Goal: Check status: Check status

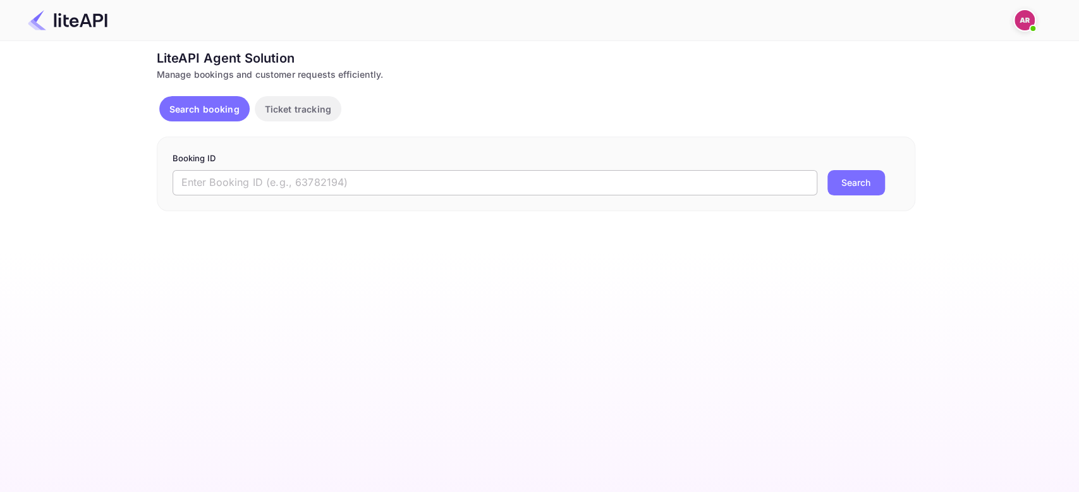
click at [278, 187] on input "text" at bounding box center [495, 182] width 645 height 25
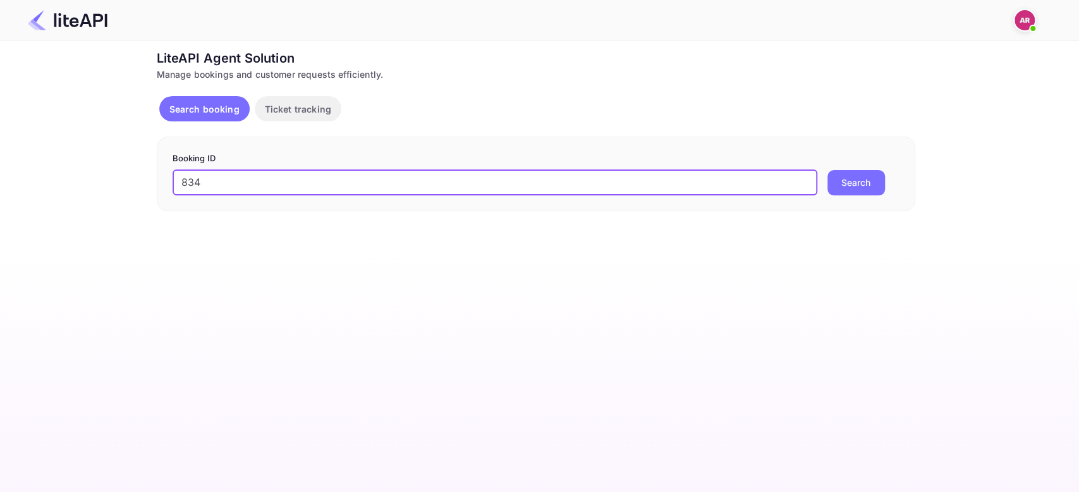
type input "8341131"
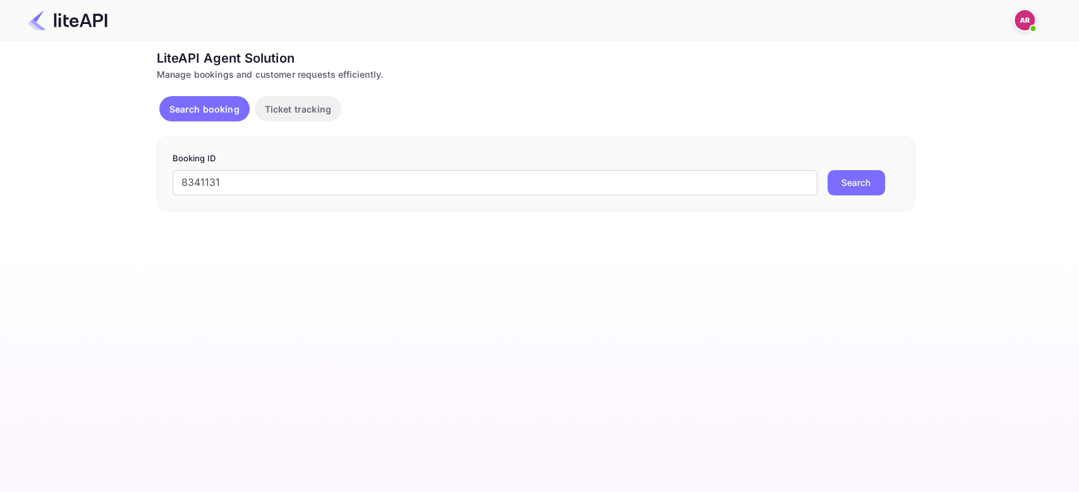
click at [850, 183] on button "Search" at bounding box center [856, 182] width 58 height 25
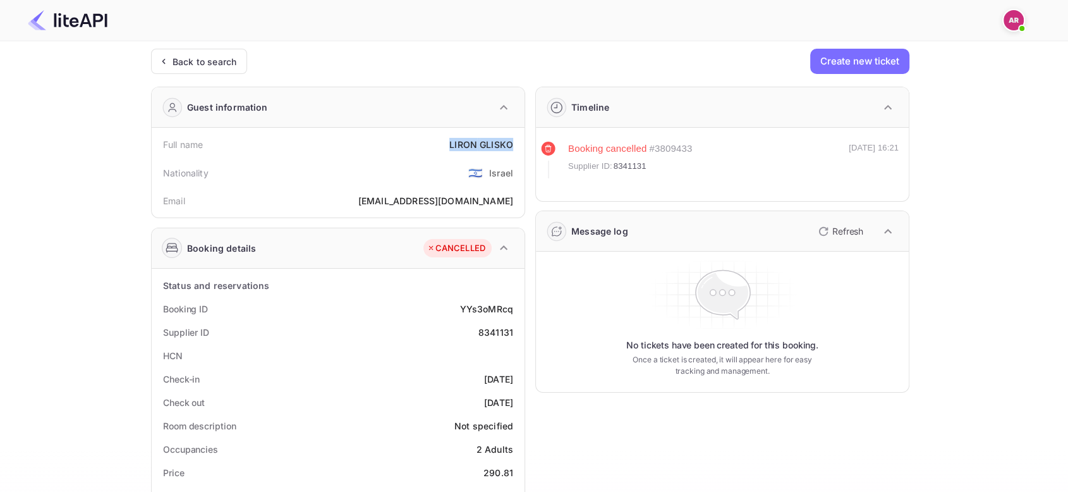
drag, startPoint x: 448, startPoint y: 140, endPoint x: 521, endPoint y: 140, distance: 73.3
click at [521, 140] on div "Full name LIRON GLISKO Nationality 🇮🇱 Israel Email goramatefal@gmail.com" at bounding box center [338, 173] width 373 height 90
copy div "LIRON GLISKO"
click at [450, 202] on div "goramatefal@gmail.com" at bounding box center [435, 200] width 155 height 13
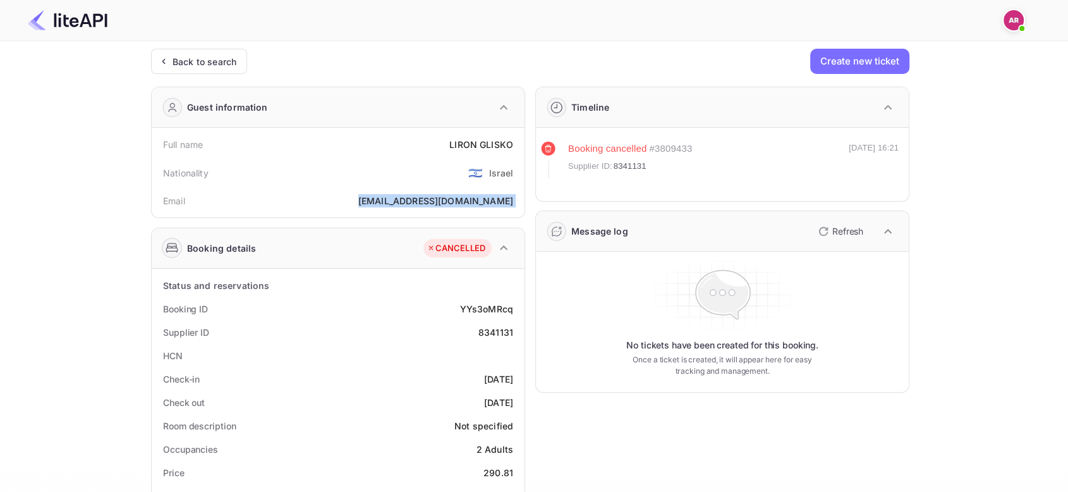
click at [450, 202] on div "goramatefal@gmail.com" at bounding box center [435, 200] width 155 height 13
click at [460, 205] on div "goramatefal@gmail.com" at bounding box center [435, 200] width 155 height 13
click at [473, 140] on div "LIRON GLISKO" at bounding box center [481, 144] width 64 height 13
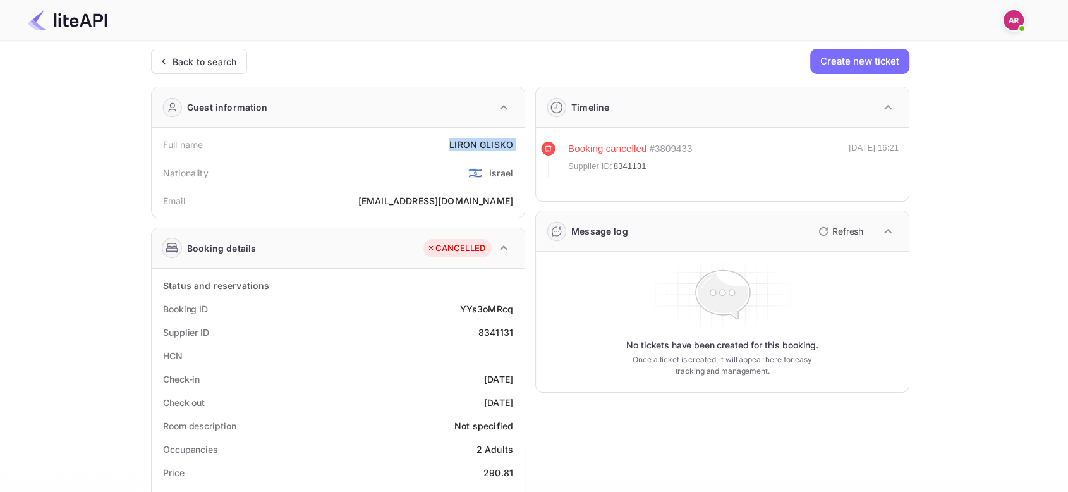
copy div "LIRON GLISKO"
click at [202, 56] on div "Back to search" at bounding box center [205, 61] width 64 height 13
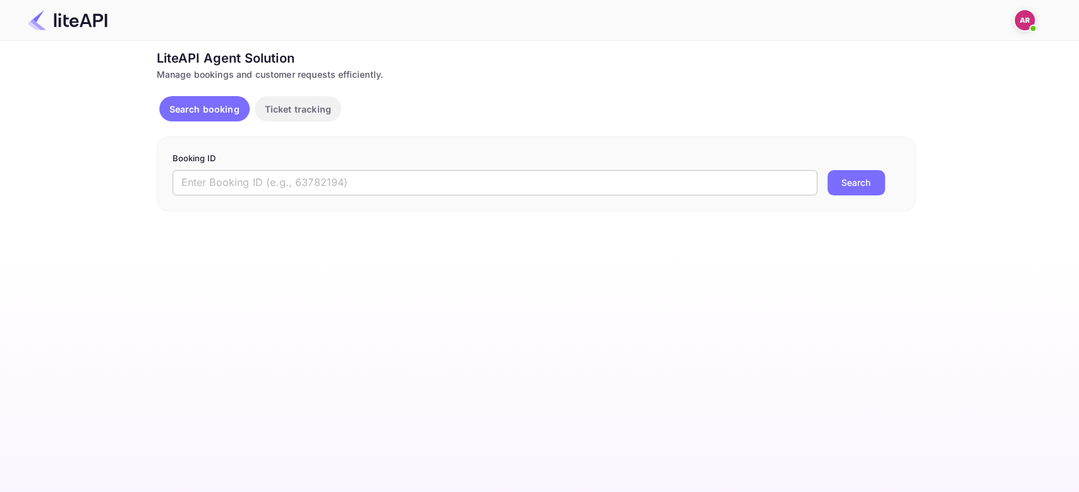
click at [294, 181] on input "text" at bounding box center [495, 182] width 645 height 25
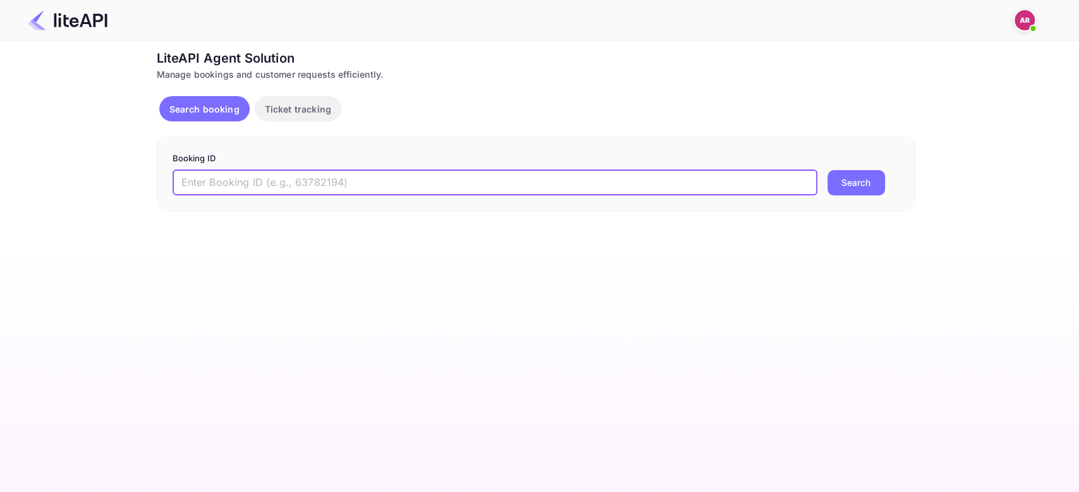
paste input "XnGhBSRjG"
type input "XnGhBSRjG"
click at [858, 186] on button "Search" at bounding box center [856, 182] width 58 height 25
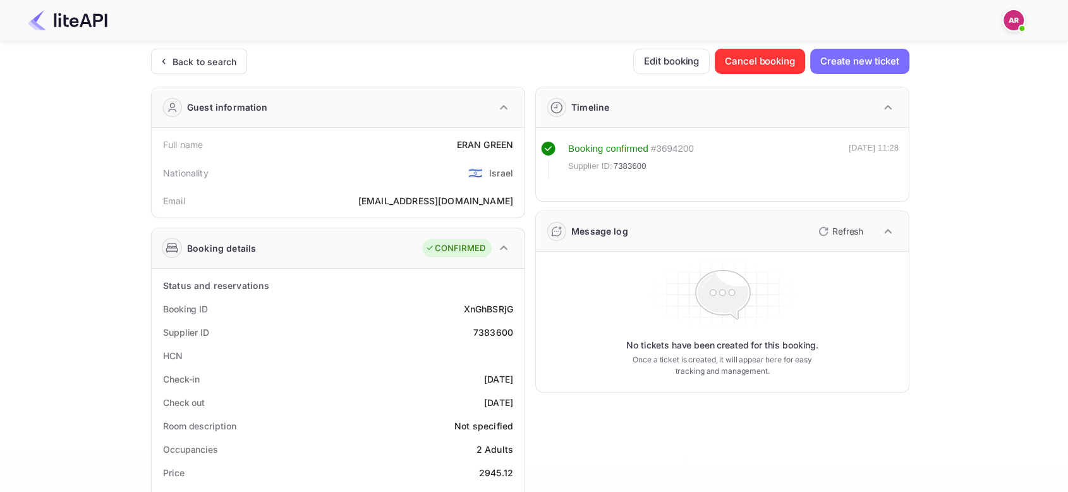
scroll to position [140, 0]
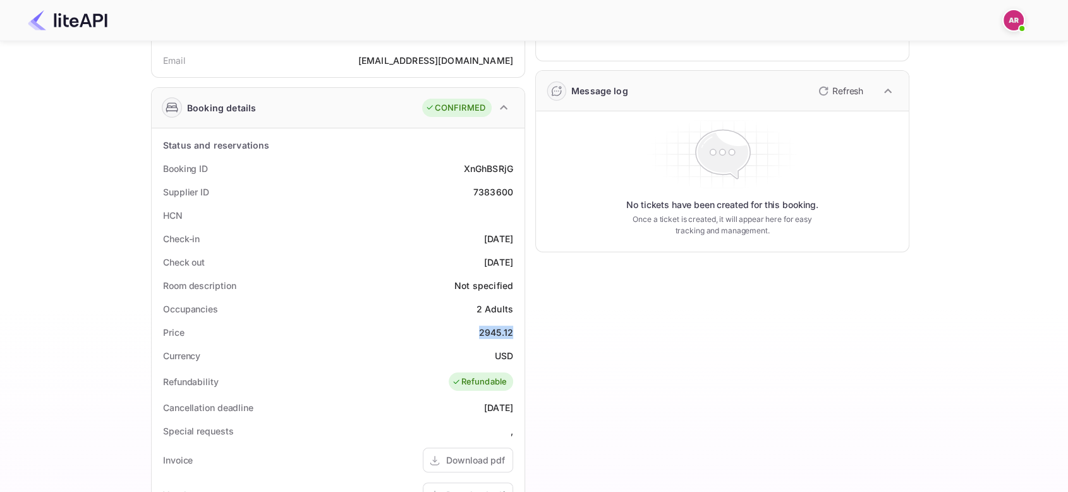
drag, startPoint x: 479, startPoint y: 331, endPoint x: 517, endPoint y: 329, distance: 37.9
click at [517, 329] on div "Price 2945.12" at bounding box center [338, 331] width 363 height 23
copy div "2945.12"
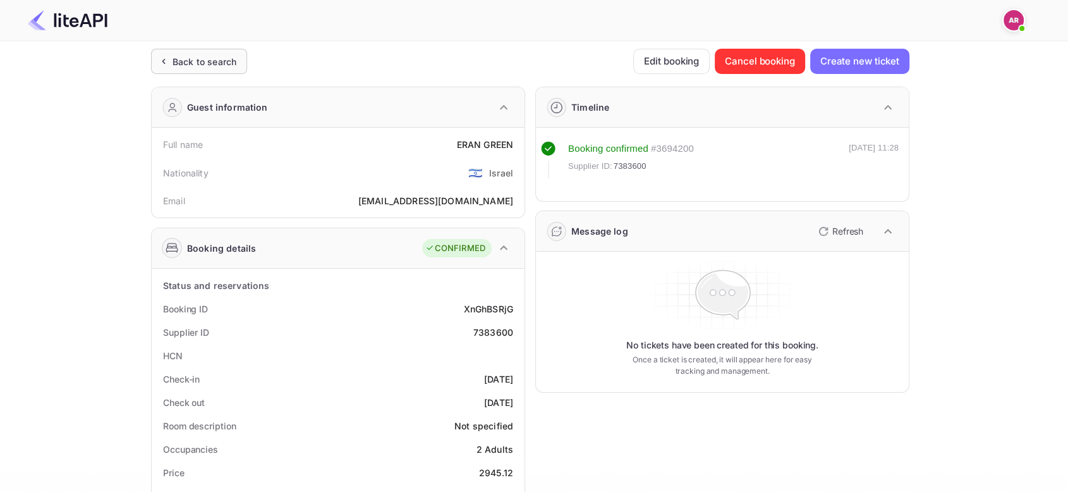
click at [194, 59] on div "Back to search" at bounding box center [205, 61] width 64 height 13
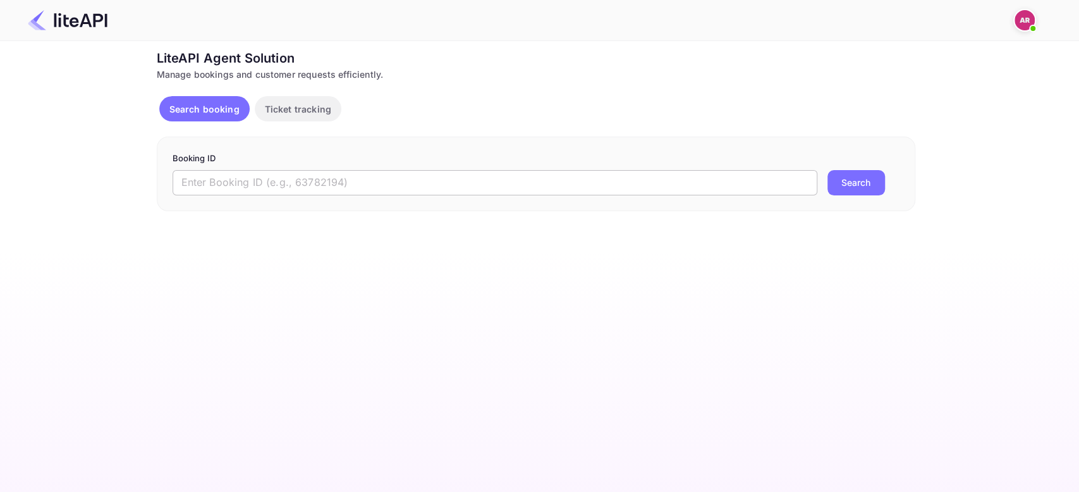
click at [272, 185] on input "text" at bounding box center [495, 182] width 645 height 25
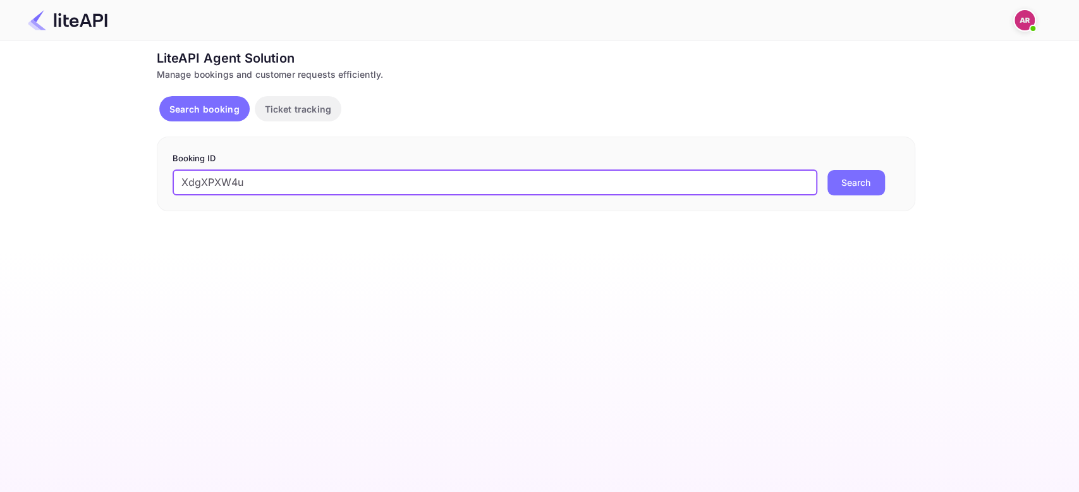
type input "XdgXPXW4u"
click at [850, 185] on button "Search" at bounding box center [856, 182] width 58 height 25
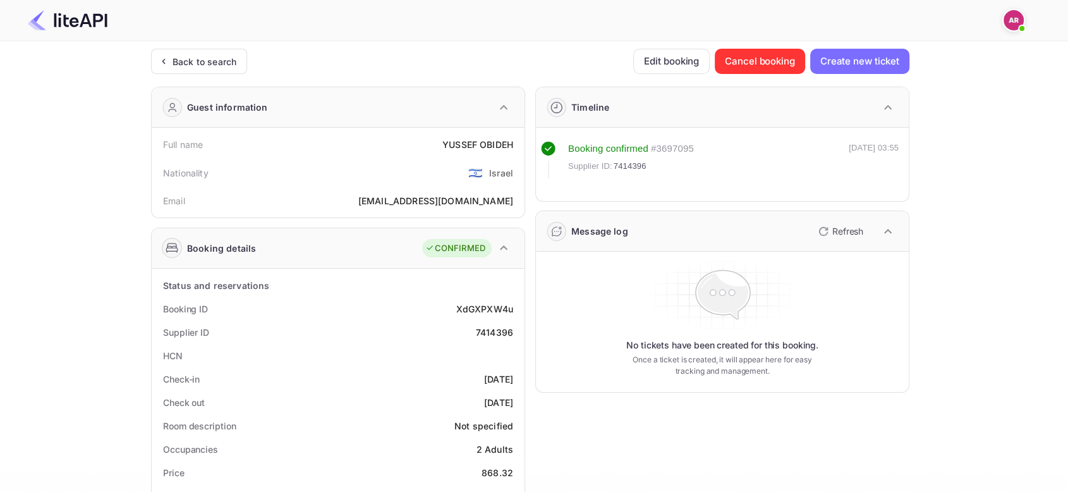
click at [498, 327] on div "7414396" at bounding box center [494, 332] width 37 height 13
copy div "7414396"
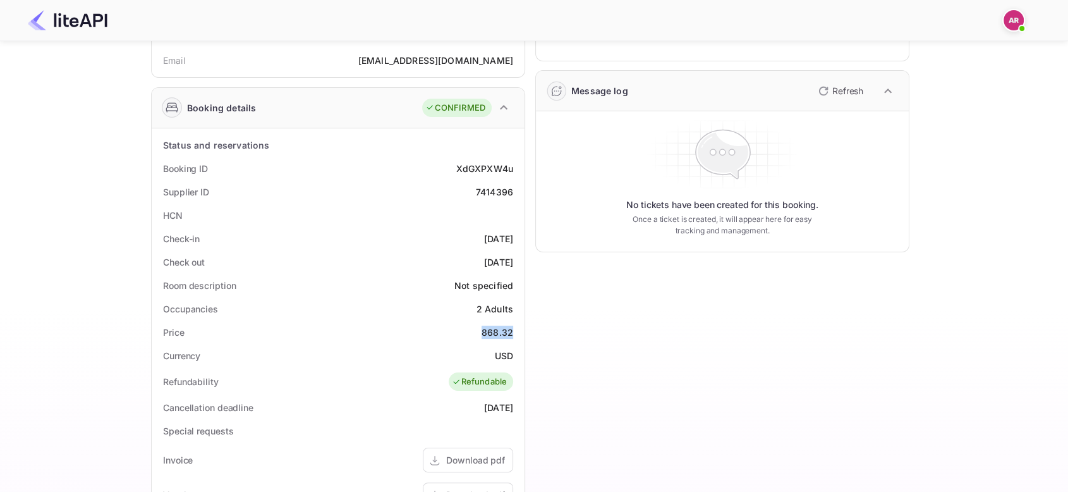
drag, startPoint x: 482, startPoint y: 333, endPoint x: 524, endPoint y: 332, distance: 42.4
click at [524, 332] on div "Status and reservations Booking ID XdGXPXW4u Supplier ID 7414396 HCN Check-in 2…" at bounding box center [338, 441] width 373 height 626
copy div "868.32"
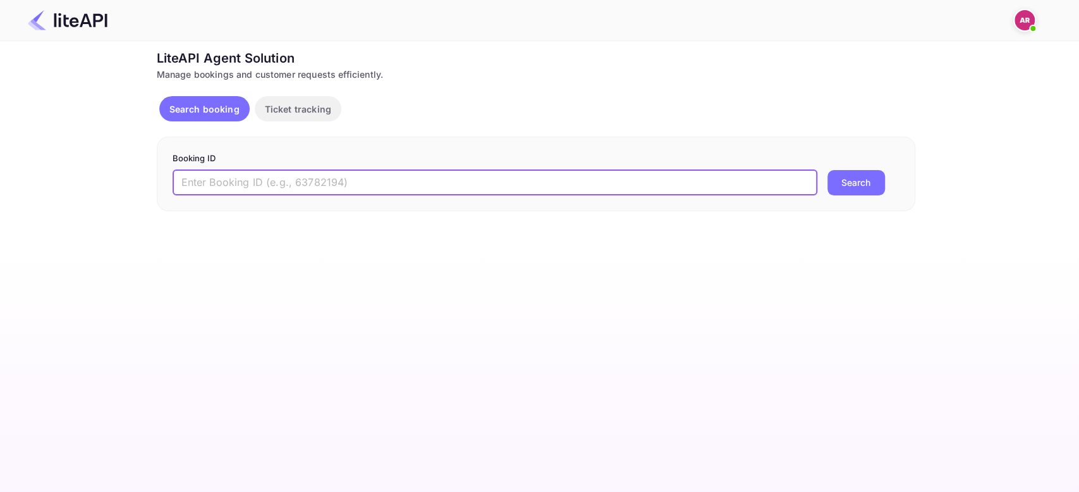
click at [322, 185] on input "text" at bounding box center [495, 182] width 645 height 25
paste input "7383600"
type input "7383600"
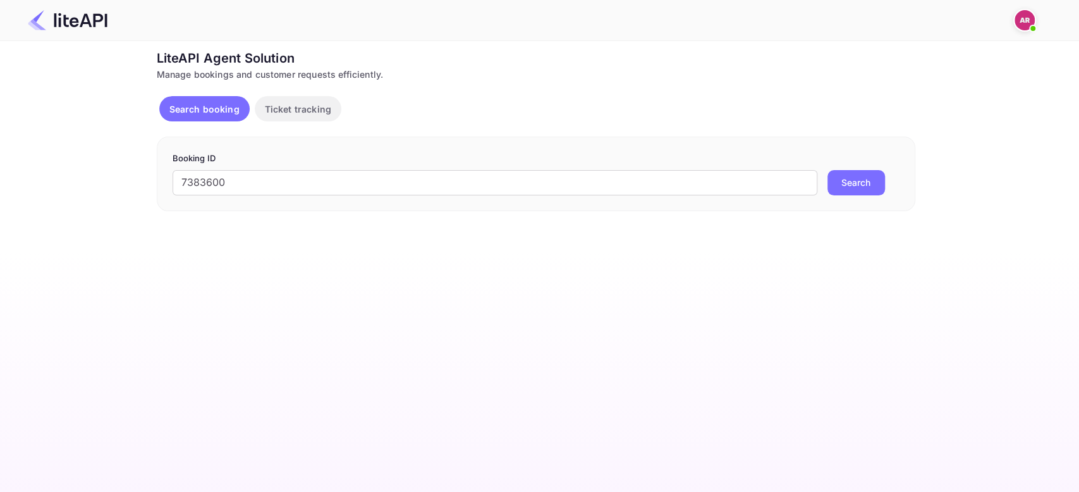
click at [850, 188] on button "Search" at bounding box center [856, 182] width 58 height 25
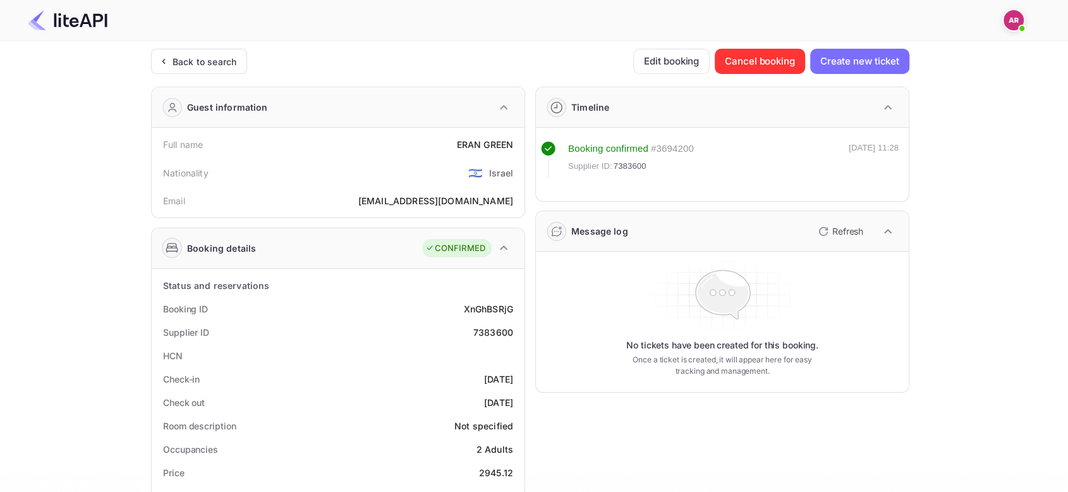
click at [491, 329] on div "7383600" at bounding box center [493, 332] width 40 height 13
click at [491, 328] on div "7383600" at bounding box center [493, 332] width 40 height 13
copy div "7383600"
click at [178, 59] on div "Back to search" at bounding box center [205, 61] width 64 height 13
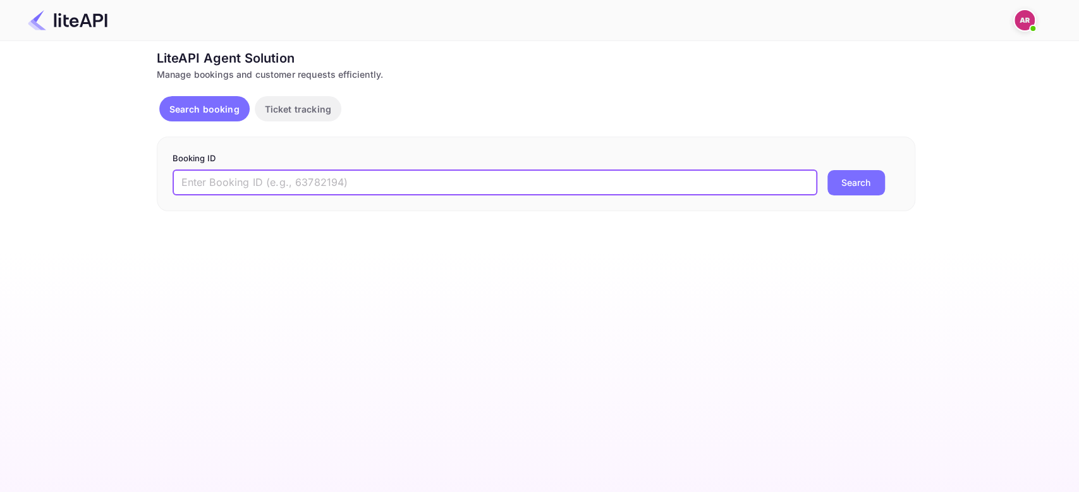
click at [243, 178] on input "text" at bounding box center [495, 182] width 645 height 25
paste input "5sVAHlbiI"
type input "5sVAHlbiI"
click at [827, 170] on button "Search" at bounding box center [856, 182] width 58 height 25
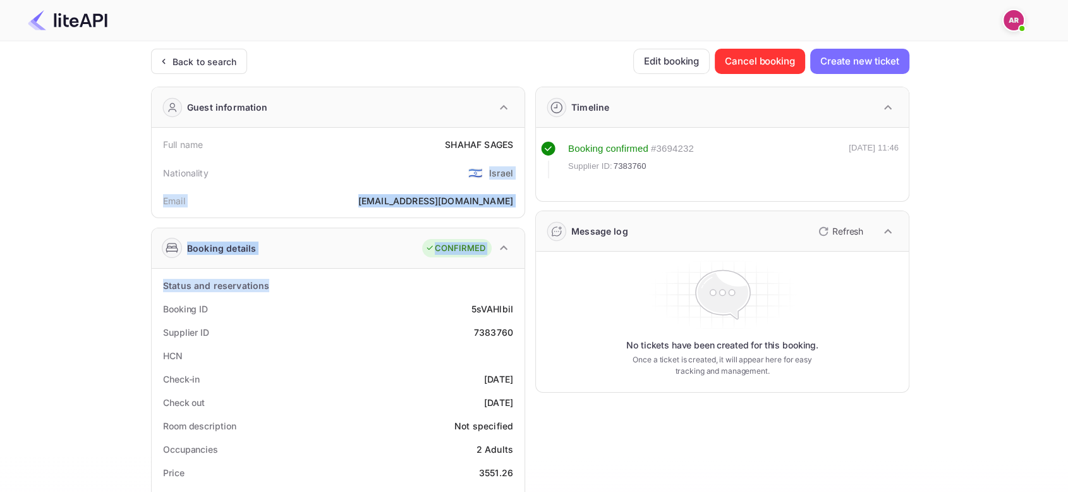
drag, startPoint x: 504, startPoint y: 186, endPoint x: 405, endPoint y: 448, distance: 280.7
click at [450, 357] on div "Guest information Full name SHAHAF SAGES Nationality 🇮🇱 [DEMOGRAPHIC_DATA] Emai…" at bounding box center [333, 496] width 384 height 841
click at [401, 326] on div "Supplier ID 7383760" at bounding box center [338, 331] width 363 height 23
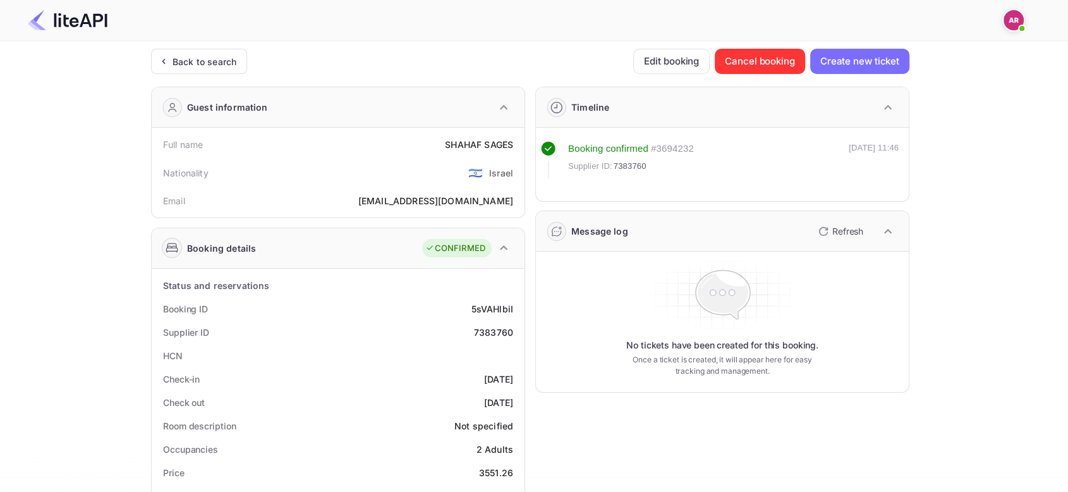
click at [493, 334] on div "7383760" at bounding box center [493, 332] width 39 height 13
copy div "7383760"
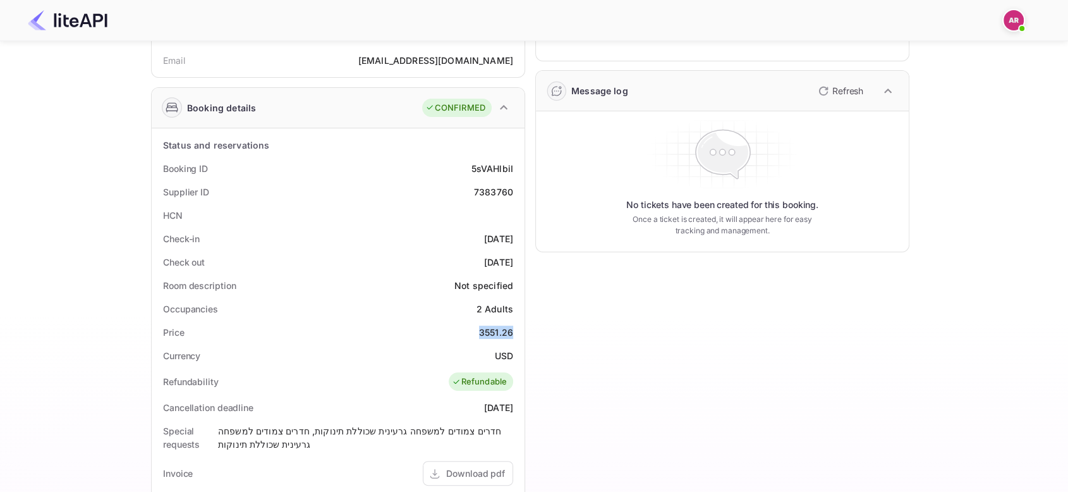
drag, startPoint x: 477, startPoint y: 330, endPoint x: 522, endPoint y: 327, distance: 44.3
click at [522, 327] on div "Status and reservations Booking ID 5sVAHlbiI Supplier ID 7383760 HCN Check-in […" at bounding box center [338, 448] width 373 height 640
copy div "3551.26"
